Goal: Transaction & Acquisition: Subscribe to service/newsletter

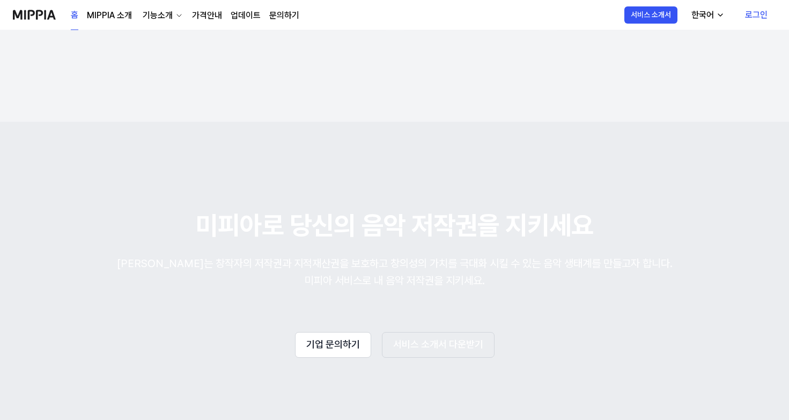
scroll to position [1881, 0]
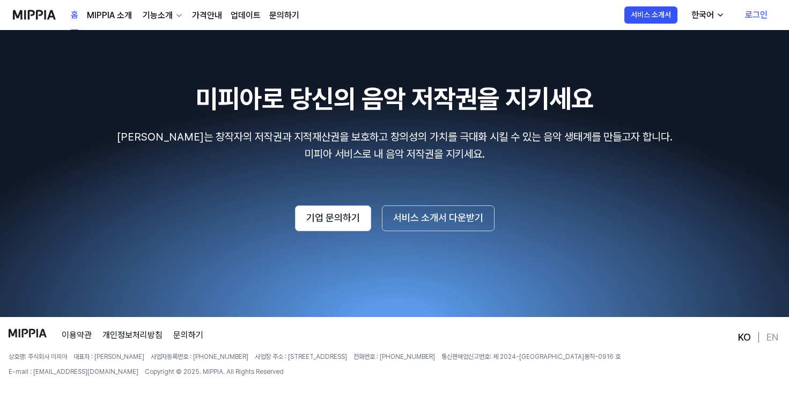
click at [583, 333] on div "이용약관 개인정보처리방침 문의하기 상호명: 주식회사 미피아 대표자 : 오찬호 사업자등록번호 : [PHONE_NUMBER] 사업장 주소 : [S…" at bounding box center [373, 374] width 728 height 91
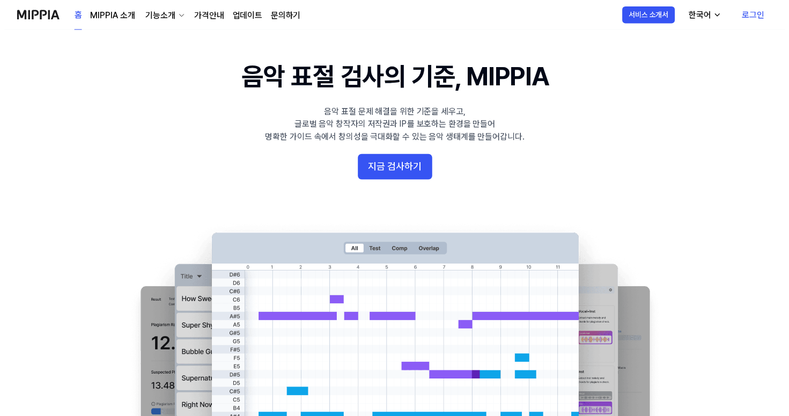
scroll to position [0, 0]
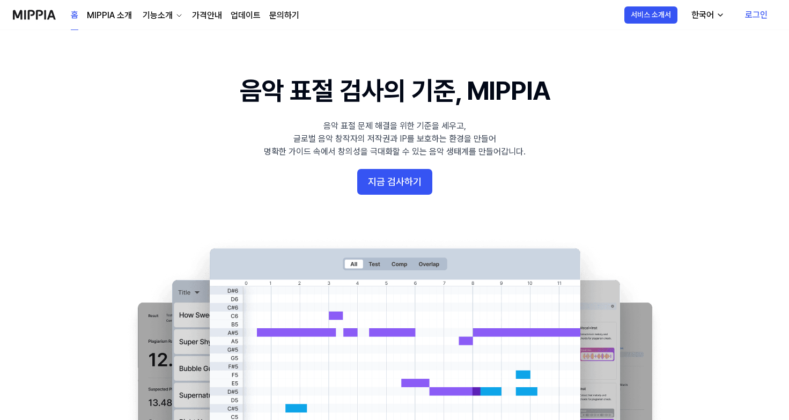
click at [204, 15] on link "가격안내" at bounding box center [207, 15] width 30 height 13
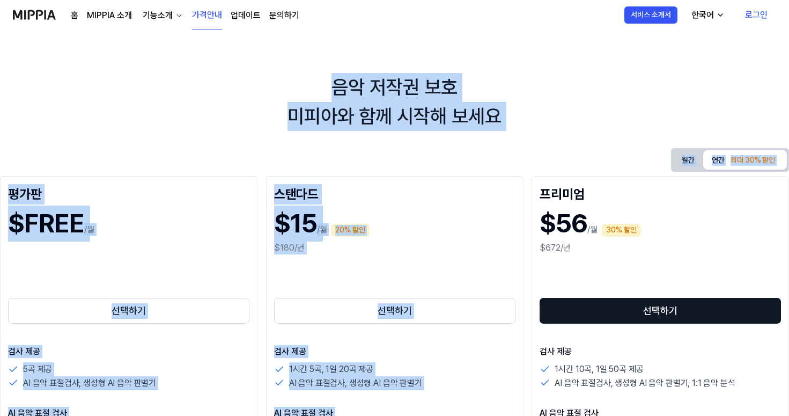
drag, startPoint x: 327, startPoint y: 86, endPoint x: 580, endPoint y: 170, distance: 266.3
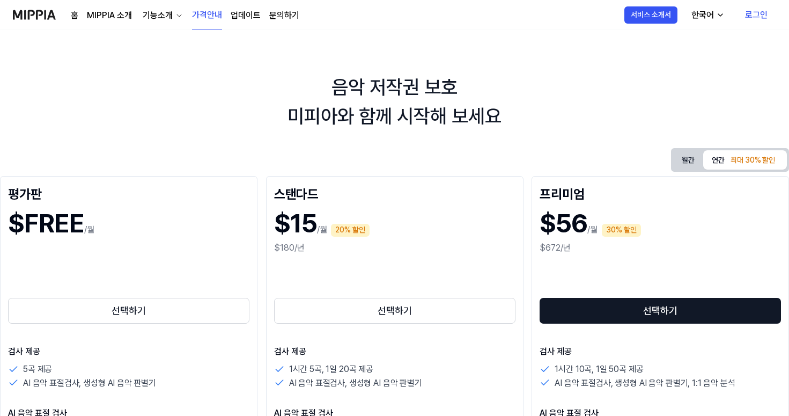
click at [436, 202] on div "$15 /월 20% 할인 $180/년" at bounding box center [394, 229] width 241 height 56
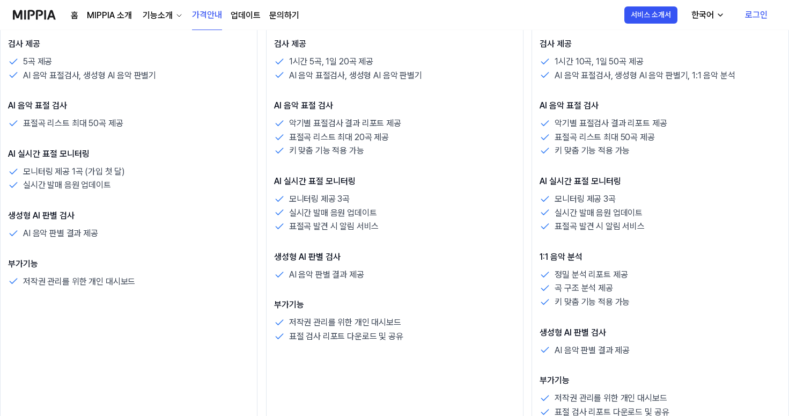
scroll to position [296, 0]
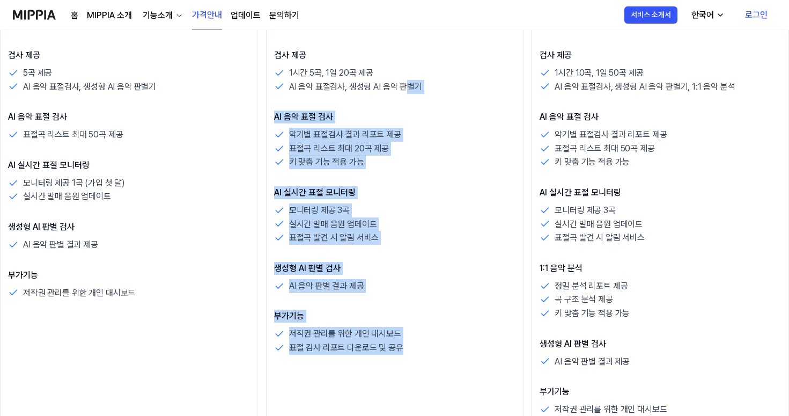
drag, startPoint x: 430, startPoint y: 357, endPoint x: 407, endPoint y: 92, distance: 266.1
click at [407, 92] on div "스탠다드 $15 /월 20% 할인 $180/년 선택하기 검사 제공 1시간 5곡, 1일 20곡 제공 AI 음악 표절검사, 생성형 AI 음악 판별…" at bounding box center [395, 166] width 258 height 573
click at [407, 92] on p "AI 음악 표절검사, 생성형 AI 음악 판별기" at bounding box center [355, 87] width 133 height 14
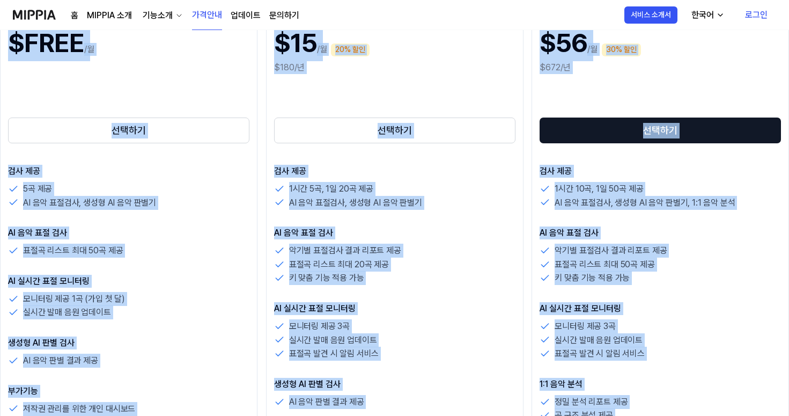
scroll to position [49, 0]
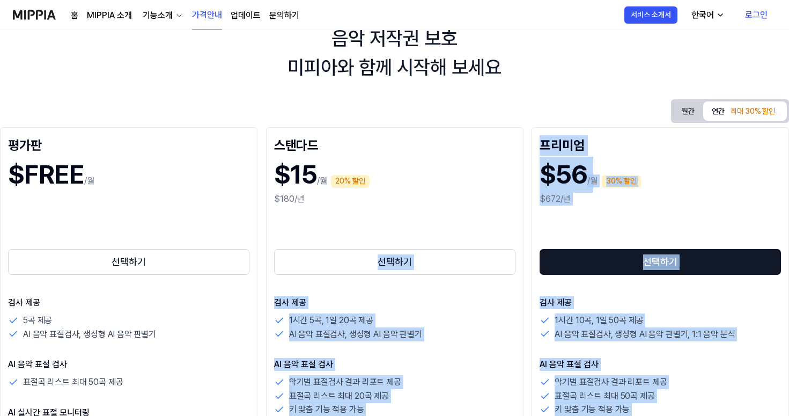
drag, startPoint x: 683, startPoint y: 215, endPoint x: 505, endPoint y: 196, distance: 179.1
click at [506, 196] on div "평가판 $FREE /월 선택하기 검사 제공 5곡 제공 AI 음악 표절검사, 생성형 AI 음악 판별기 AI 음악 표절 검사 표절곡 리스트 최대 …" at bounding box center [394, 413] width 789 height 573
click at [500, 193] on div "$180/년" at bounding box center [394, 199] width 241 height 13
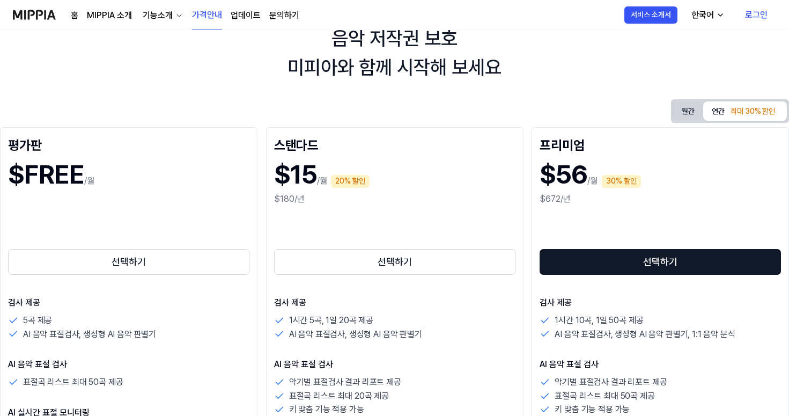
click at [687, 113] on button "월간" at bounding box center [688, 111] width 30 height 17
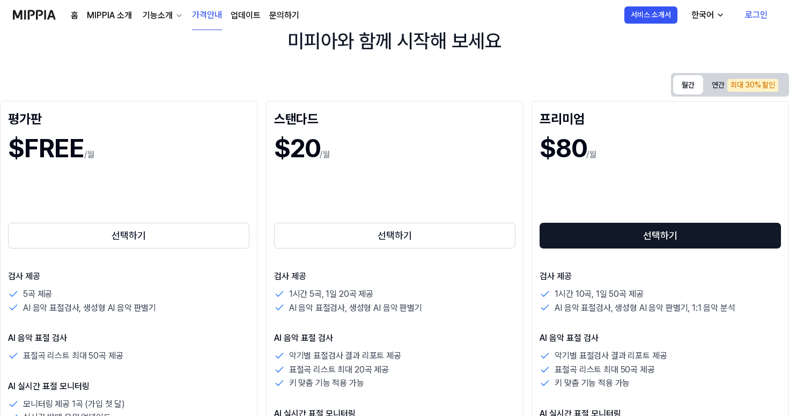
scroll to position [135, 0]
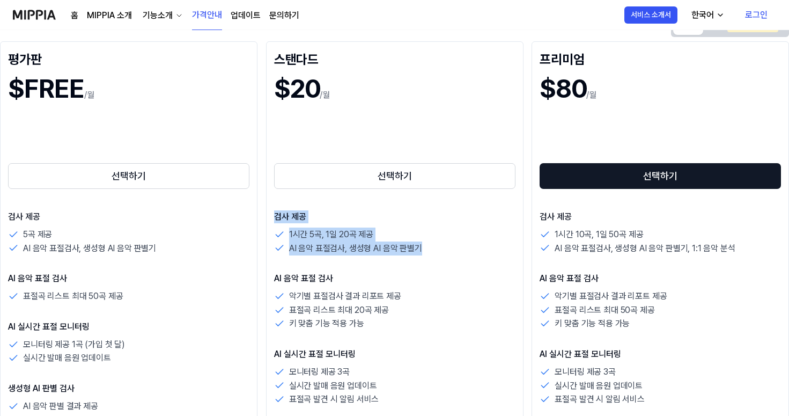
drag, startPoint x: 277, startPoint y: 201, endPoint x: 428, endPoint y: 251, distance: 159.0
click at [428, 251] on div "스탠다드 $20 /월 선택하기 검사 제공 1시간 5곡, 1일 20곡 제공 AI 음악 표절검사, 생성형 AI 음악 판별기 AI 음악 표절 검사 …" at bounding box center [395, 327] width 258 height 573
click at [428, 251] on div "AI 음악 표절검사, 생성형 AI 음악 판별기" at bounding box center [394, 248] width 241 height 14
drag, startPoint x: 429, startPoint y: 252, endPoint x: 357, endPoint y: 79, distance: 186.7
click at [357, 79] on div "스탠다드 $20 /월 선택하기 검사 제공 1시간 5곡, 1일 20곡 제공 AI 음악 표절검사, 생성형 AI 음악 판별기 AI 음악 표절 검사 …" at bounding box center [395, 327] width 258 height 573
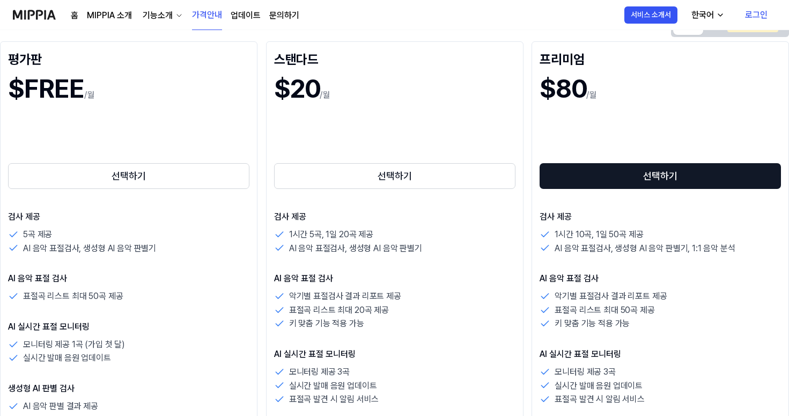
click at [357, 79] on div "$20 /월" at bounding box center [394, 89] width 241 height 36
click at [405, 285] on div "AI 음악 표절 검사 악기별 표절검사 결과 리포트 제공 표절곡 리스트 최대 20곡 제공 키 맞춤 기능 적용 가능" at bounding box center [394, 301] width 241 height 58
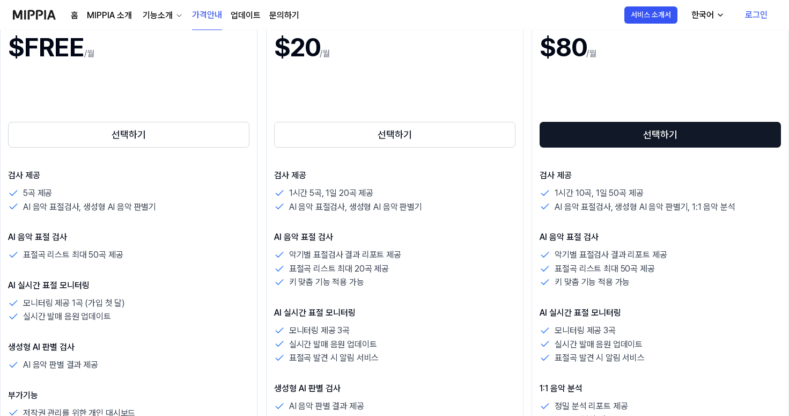
scroll to position [305, 0]
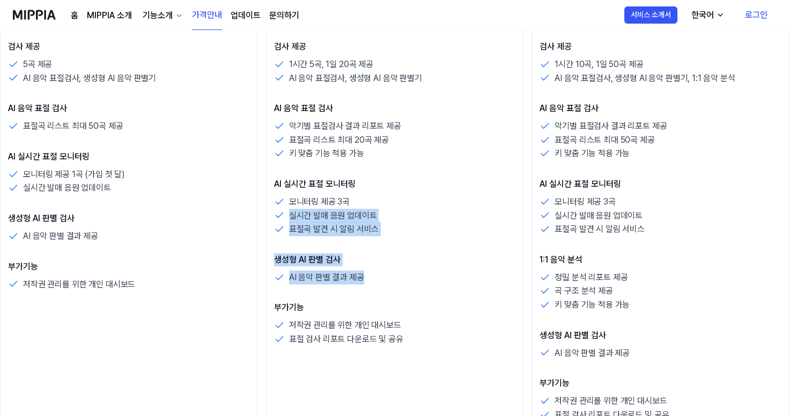
drag, startPoint x: 412, startPoint y: 276, endPoint x: 378, endPoint y: 201, distance: 83.1
click at [378, 201] on div "검사 제공 1시간 5곡, 1일 20곡 제공 AI 음악 표절검사, 생성형 AI 음악 판별기 AI 음악 표절 검사 악기별 표절검사 결과 리포트 제…" at bounding box center [394, 193] width 241 height 306
click at [378, 201] on div "모니터링 제공 3곡" at bounding box center [394, 202] width 241 height 14
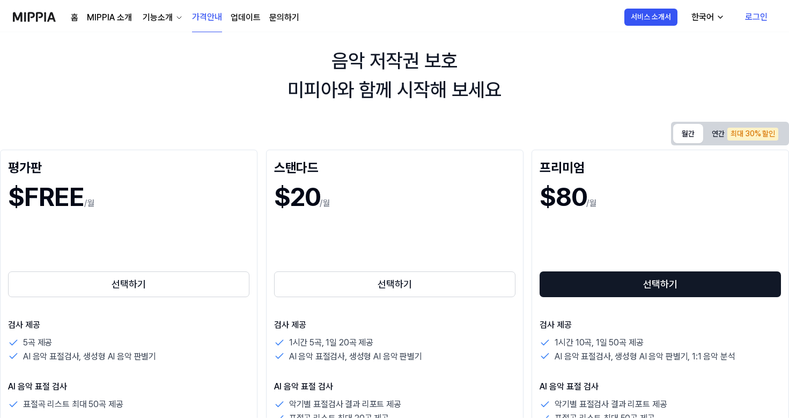
scroll to position [0, 0]
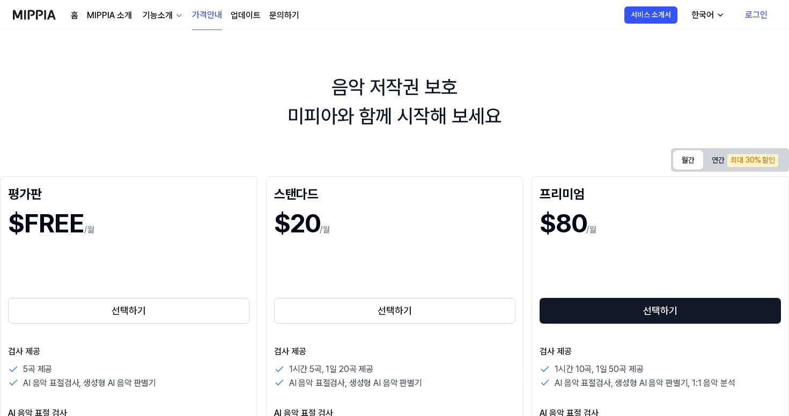
click at [44, 9] on img at bounding box center [34, 15] width 43 height 30
